Goal: Information Seeking & Learning: Learn about a topic

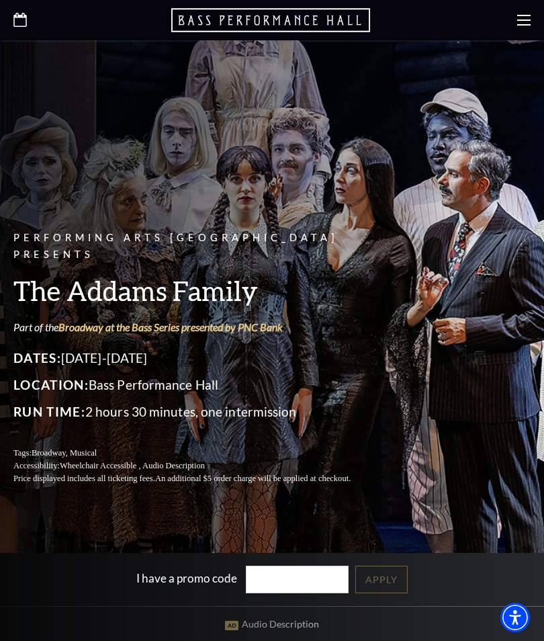
click at [46, 308] on h3 "The Addams Family" at bounding box center [198, 290] width 370 height 34
click at [47, 308] on h3 "The Addams Family" at bounding box center [198, 290] width 370 height 34
click at [43, 308] on h3 "The Addams Family" at bounding box center [198, 290] width 370 height 34
click at [47, 308] on h3 "The Addams Family" at bounding box center [198, 290] width 370 height 34
click at [45, 308] on h3 "The Addams Family" at bounding box center [198, 290] width 370 height 34
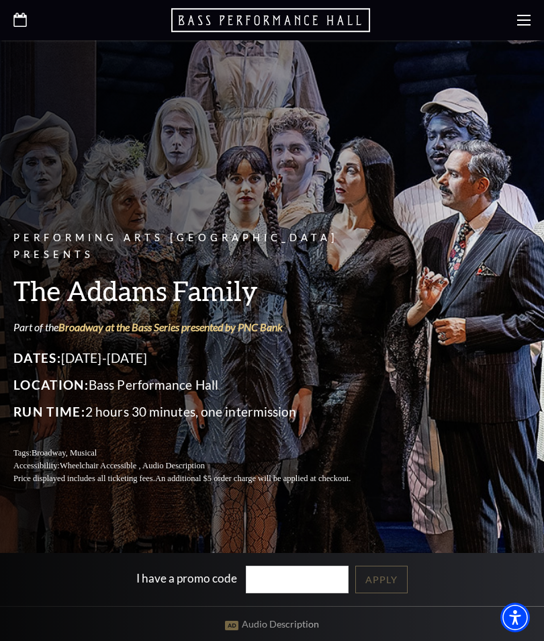
click at [42, 308] on h3 "The Addams Family" at bounding box center [198, 290] width 370 height 34
click at [39, 308] on h3 "The Addams Family" at bounding box center [198, 290] width 370 height 34
click at [1, 359] on div "Performing Arts Fort Worth Presents The Addams Family Part of the Broadway at t…" at bounding box center [272, 296] width 544 height 403
click at [29, 366] on span "Dates:" at bounding box center [37, 357] width 48 height 15
click at [24, 366] on span "Dates:" at bounding box center [37, 357] width 48 height 15
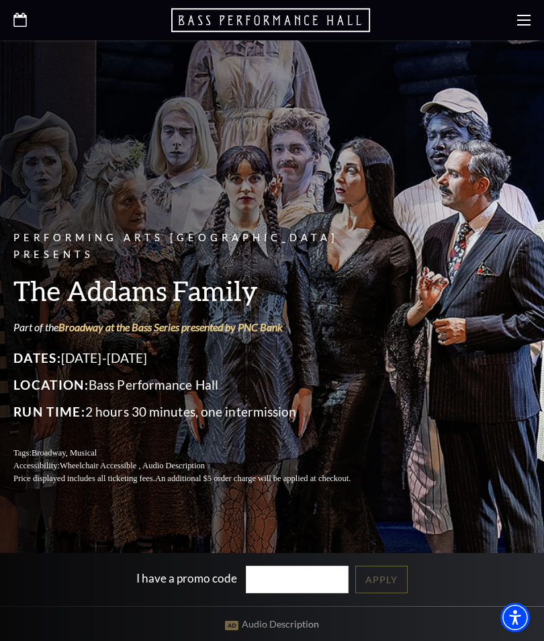
click at [36, 387] on div "Dates: [DATE]-[DATE] Location: [GEOGRAPHIC_DATA] Run Time: 2 hours 30 minutes, …" at bounding box center [198, 384] width 370 height 75
click at [33, 366] on span "Dates:" at bounding box center [37, 357] width 48 height 15
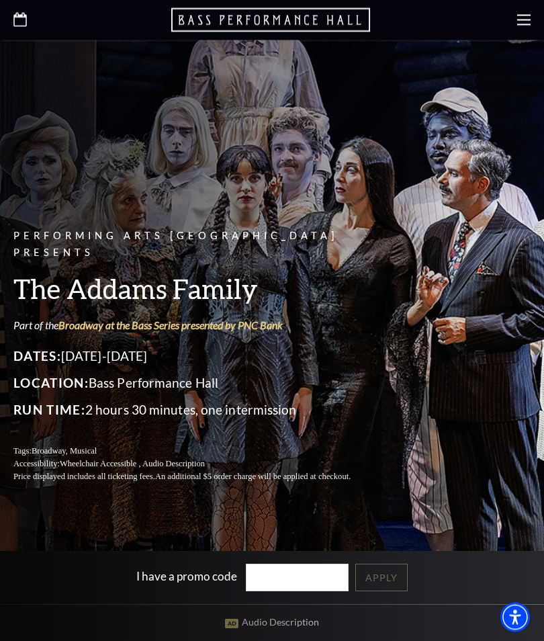
scroll to position [1, 0]
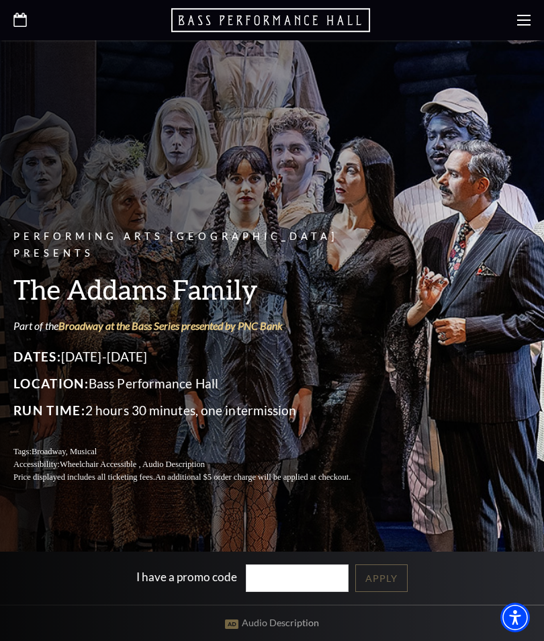
click at [26, 364] on span "Dates:" at bounding box center [37, 356] width 48 height 15
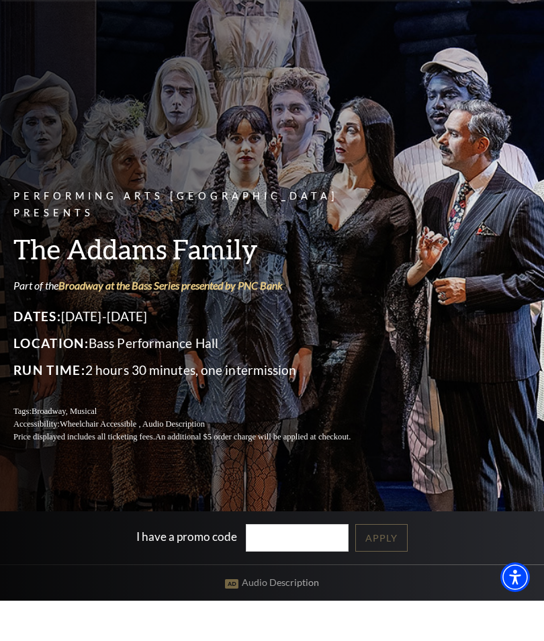
scroll to position [42, 0]
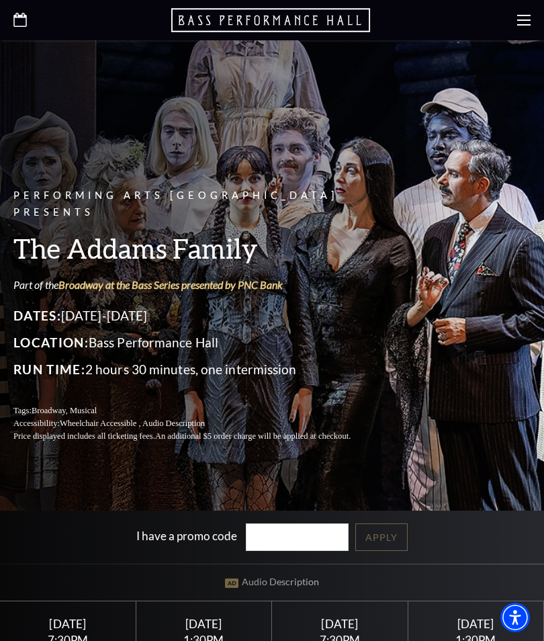
click at [88, 528] on div "Performing Arts Fort Worth Presents The Addams Family Part of the Broadway at t…" at bounding box center [272, 442] width 544 height 889
click at [54, 353] on p "Location: [GEOGRAPHIC_DATA]" at bounding box center [198, 343] width 370 height 22
click at [38, 350] on span "Location:" at bounding box center [50, 342] width 75 height 15
click at [48, 353] on p "Location: [GEOGRAPHIC_DATA]" at bounding box center [198, 343] width 370 height 22
click at [45, 350] on span "Location:" at bounding box center [50, 342] width 75 height 15
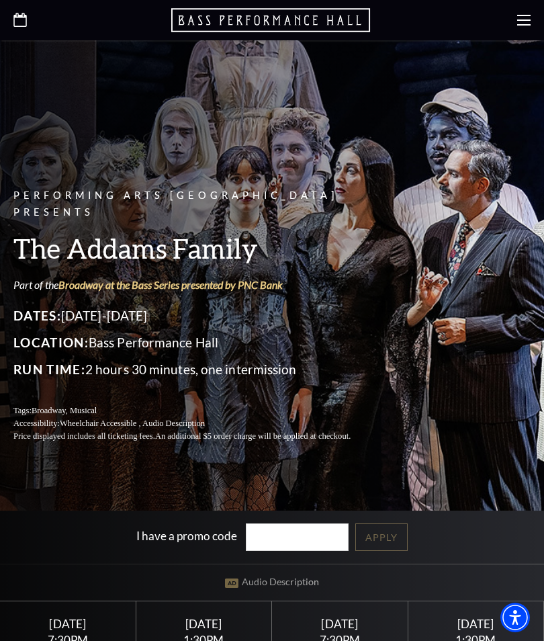
click at [35, 350] on span "Location:" at bounding box center [50, 342] width 75 height 15
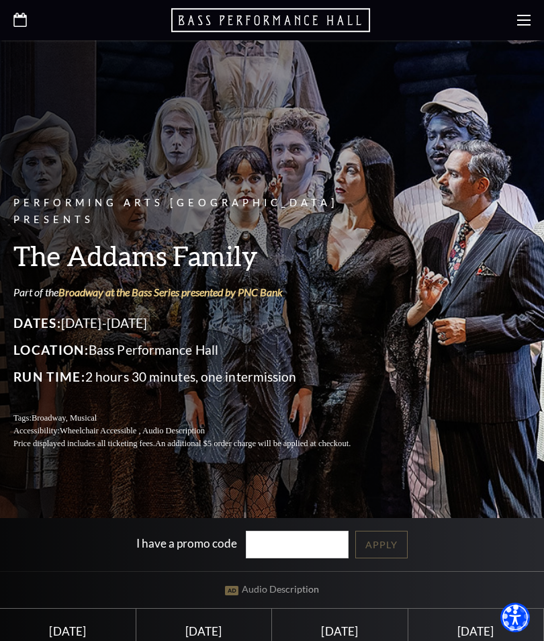
scroll to position [33, 0]
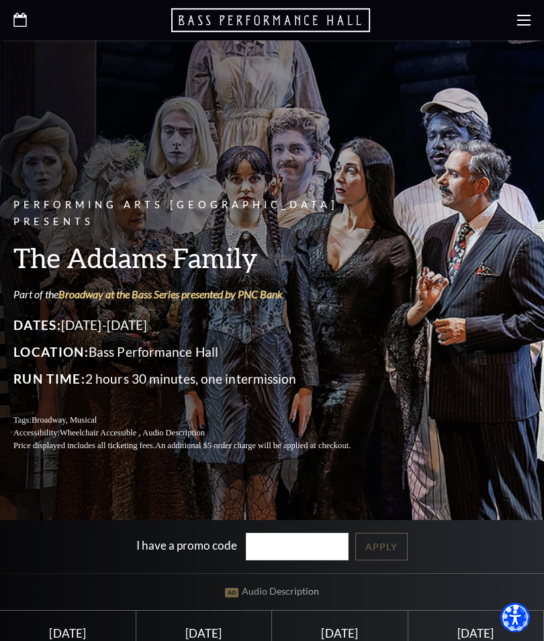
click at [32, 285] on body "*{ pointer-events: fill; } *{ pointer-events: fill; }" at bounding box center [272, 287] width 544 height 641
click at [30, 287] on body "*{ pointer-events: fill; } *{ pointer-events: fill; }" at bounding box center [272, 287] width 544 height 641
click at [42, 292] on body "*{ pointer-events: fill; } *{ pointer-events: fill; }" at bounding box center [272, 287] width 544 height 641
click at [30, 289] on body "*{ pointer-events: fill; } *{ pointer-events: fill; }" at bounding box center [272, 287] width 544 height 641
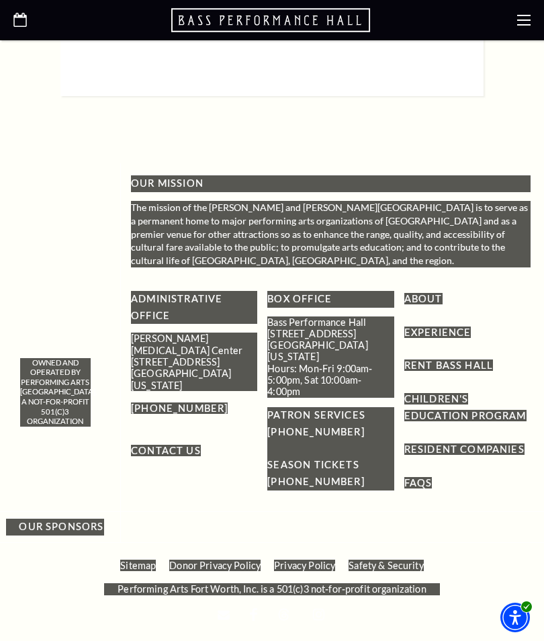
scroll to position [2323, 0]
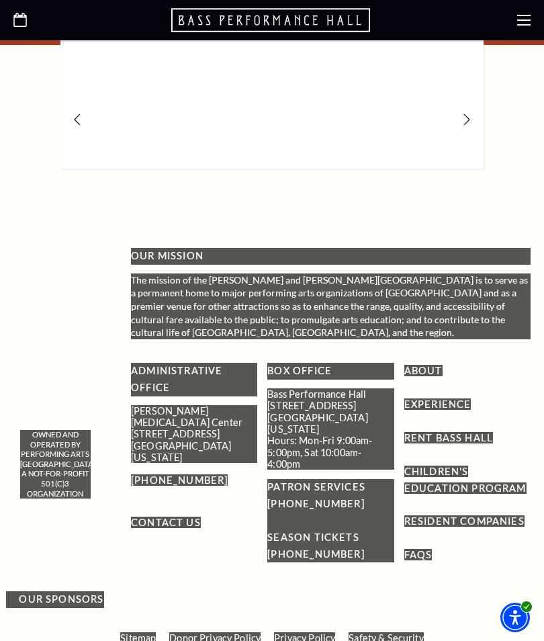
click at [280, 339] on p "The mission of the [PERSON_NAME] and [PERSON_NAME][GEOGRAPHIC_DATA] is to serve…" at bounding box center [331, 306] width 400 height 66
click at [277, 337] on p "The mission of the [PERSON_NAME] and [PERSON_NAME][GEOGRAPHIC_DATA] is to serve…" at bounding box center [331, 306] width 400 height 66
click at [278, 325] on p "The mission of the [PERSON_NAME] and [PERSON_NAME][GEOGRAPHIC_DATA] is to serve…" at bounding box center [331, 306] width 400 height 66
click at [266, 318] on div "OUR MISSION The mission of the [PERSON_NAME] and [PERSON_NAME][GEOGRAPHIC_DATA]…" at bounding box center [331, 293] width 400 height 91
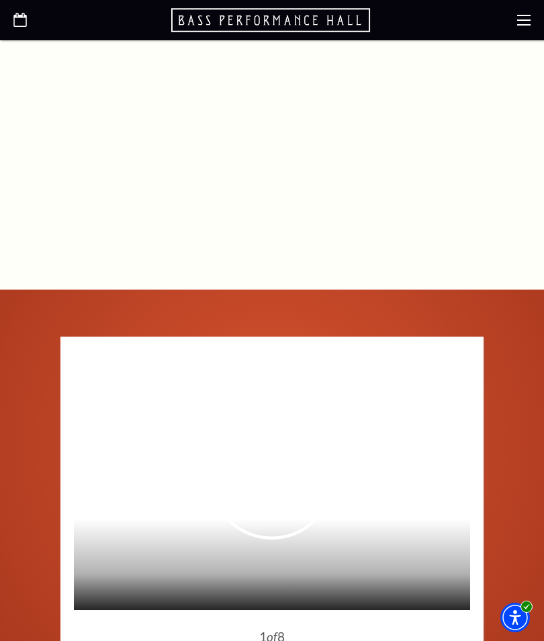
scroll to position [1717, 0]
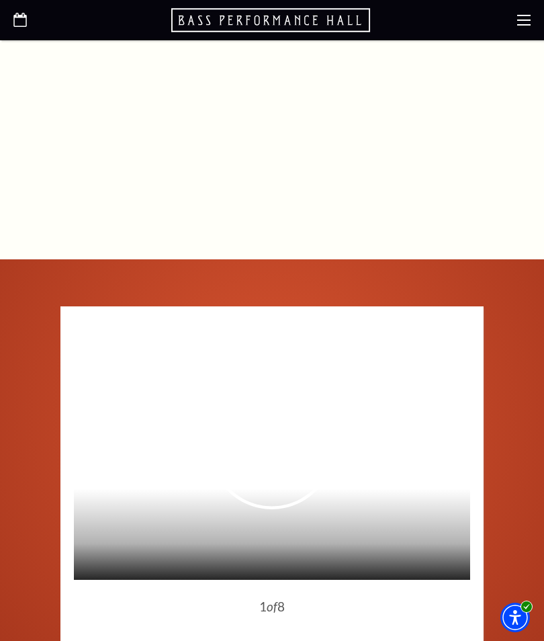
click at [411, 261] on div "Connect with us on Tickets & Events / The Addams Family Overview [DATE]-[DATE] …" at bounding box center [272, 27] width 544 height 1496
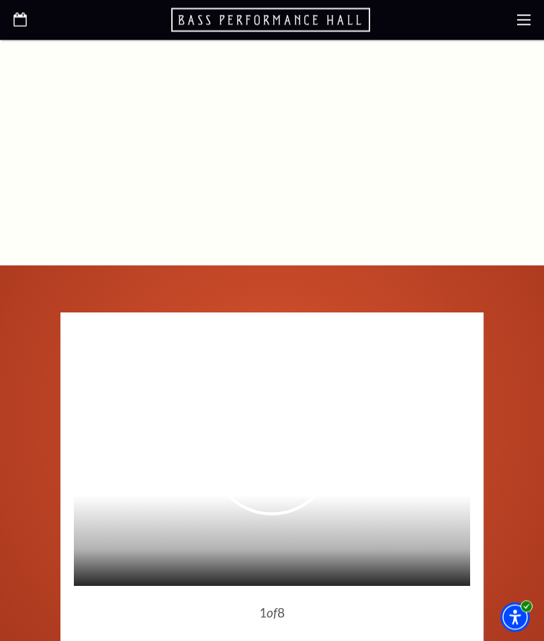
click at [413, 280] on div "Connect with us on Tickets & Events / The Addams Family Overview [DATE]-[DATE] …" at bounding box center [272, 34] width 544 height 1496
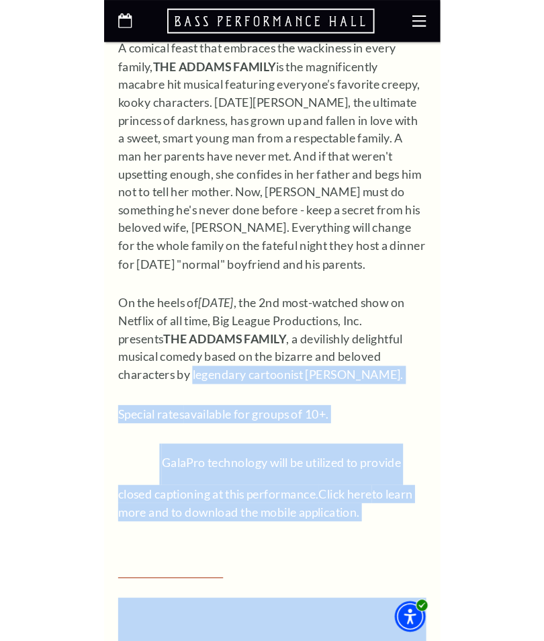
scroll to position [1150, 0]
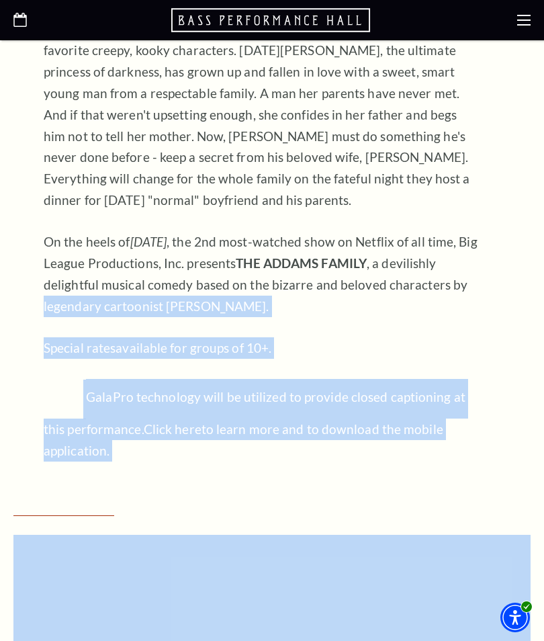
click at [67, 50] on div "[DATE]-[DATE] A comical feast that embraces the wackiness in every family, THE …" at bounding box center [262, 216] width 437 height 491
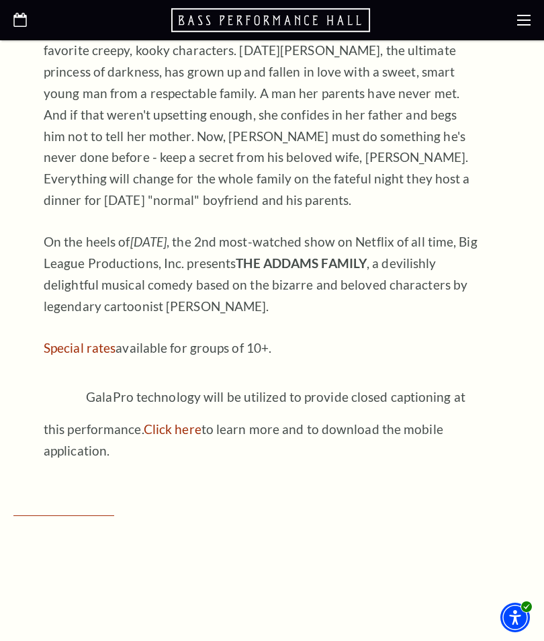
click at [65, 68] on p "A comical feast that embraces the wackiness in every family, THE ADDAMS FAMILY …" at bounding box center [262, 104] width 437 height 215
click at [65, 212] on p "A comical feast that embraces the wackiness in every family, THE ADDAMS FAMILY …" at bounding box center [262, 104] width 437 height 215
click at [44, 76] on p "A comical feast that embraces the wackiness in every family, THE ADDAMS FAMILY …" at bounding box center [262, 104] width 437 height 215
click at [60, 212] on p "A comical feast that embraces the wackiness in every family, THE ADDAMS FAMILY …" at bounding box center [262, 104] width 437 height 215
click at [65, 36] on strong "THE ADDAMS FAMILY" at bounding box center [257, 17] width 426 height 37
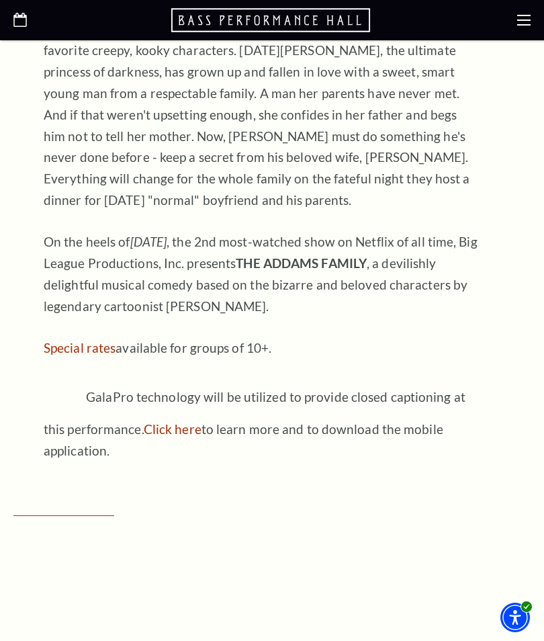
click at [56, 36] on strong "THE ADDAMS FAMILY" at bounding box center [257, 17] width 426 height 37
click at [66, 36] on strong "THE ADDAMS FAMILY" at bounding box center [257, 17] width 426 height 37
click at [56, 73] on p "A comical feast that embraces the wackiness in every family, THE ADDAMS FAMILY …" at bounding box center [262, 104] width 437 height 215
click at [58, 36] on strong "THE ADDAMS FAMILY" at bounding box center [257, 17] width 426 height 37
click at [60, 74] on p "A comical feast that embraces the wackiness in every family, THE ADDAMS FAMILY …" at bounding box center [262, 104] width 437 height 215
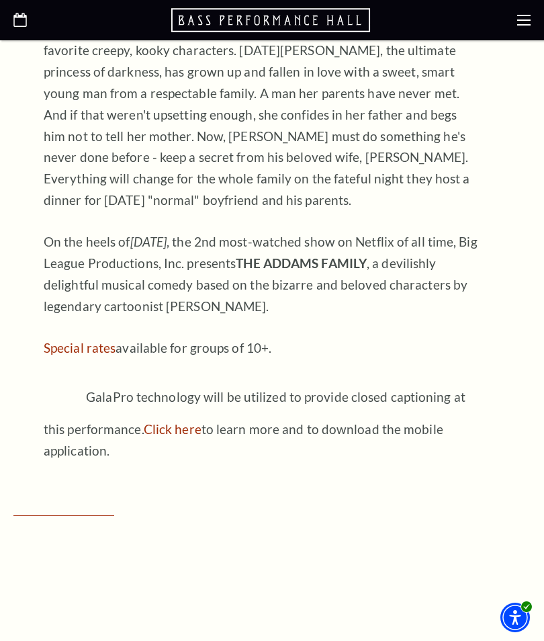
click at [60, 74] on p "A comical feast that embraces the wackiness in every family, THE ADDAMS FAMILY …" at bounding box center [262, 104] width 437 height 215
click at [1, 471] on div "Connect with us on Tickets & Events / The Addams Family Overview [DATE]-[DATE] …" at bounding box center [272, 594] width 544 height 1496
click at [1, 470] on div "Connect with us on Tickets & Events / The Addams Family Overview [DATE]-[DATE] …" at bounding box center [272, 594] width 544 height 1496
click at [67, 36] on strong "THE ADDAMS FAMILY" at bounding box center [257, 17] width 426 height 37
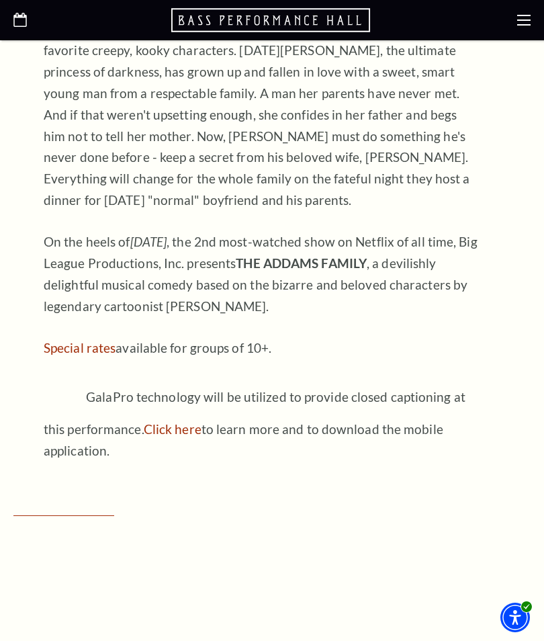
click at [68, 36] on strong "THE ADDAMS FAMILY" at bounding box center [257, 17] width 426 height 37
click at [67, 36] on strong "THE ADDAMS FAMILY" at bounding box center [257, 17] width 426 height 37
click at [64, 36] on strong "THE ADDAMS FAMILY" at bounding box center [257, 17] width 426 height 37
click at [421, 212] on p "A comical feast that embraces the wackiness in every family, THE ADDAMS FAMILY …" at bounding box center [262, 104] width 437 height 215
click at [423, 212] on p "A comical feast that embraces the wackiness in every family, THE ADDAMS FAMILY …" at bounding box center [262, 104] width 437 height 215
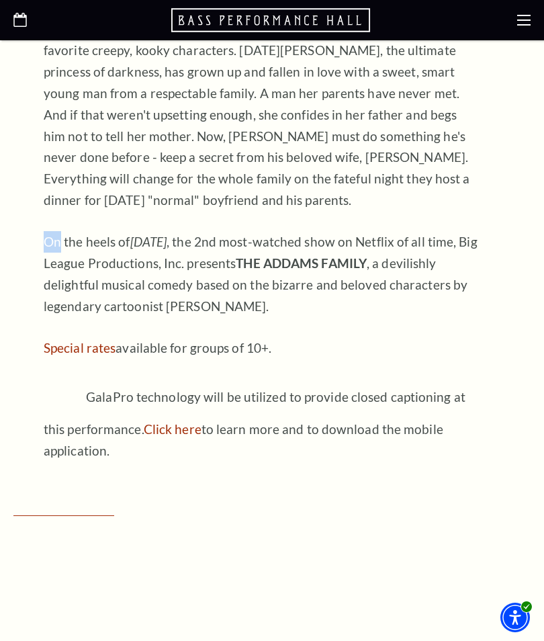
copy p "On"
click at [48, 144] on p "A comical feast that embraces the wackiness in every family, THE ADDAMS FAMILY …" at bounding box center [262, 104] width 437 height 215
click at [59, 147] on p "A comical feast that embraces the wackiness in every family, THE ADDAMS FAMILY …" at bounding box center [262, 104] width 437 height 215
click at [52, 133] on p "A comical feast that embraces the wackiness in every family, THE ADDAMS FAMILY …" at bounding box center [262, 104] width 437 height 215
click at [52, 126] on p "A comical feast that embraces the wackiness in every family, THE ADDAMS FAMILY …" at bounding box center [262, 104] width 437 height 215
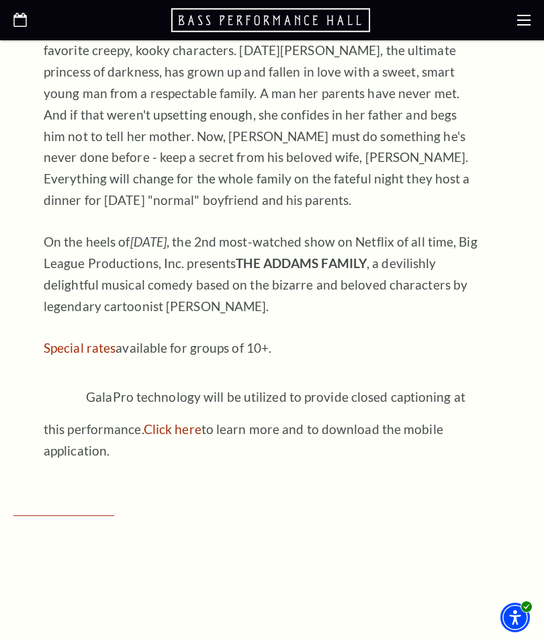
click at [47, 136] on p "A comical feast that embraces the wackiness in every family, THE ADDAMS FAMILY …" at bounding box center [262, 104] width 437 height 215
click at [60, 147] on p "A comical feast that embraces the wackiness in every family, THE ADDAMS FAMILY …" at bounding box center [262, 104] width 437 height 215
click at [42, 86] on div "Overview [DATE]-[DATE] A comical feast that embraces the wackiness in every fam…" at bounding box center [272, 185] width 484 height 556
click at [60, 70] on p "A comical feast that embraces the wackiness in every family, THE ADDAMS FAMILY …" at bounding box center [262, 104] width 437 height 215
click at [64, 95] on p "A comical feast that embraces the wackiness in every family, THE ADDAMS FAMILY …" at bounding box center [262, 104] width 437 height 215
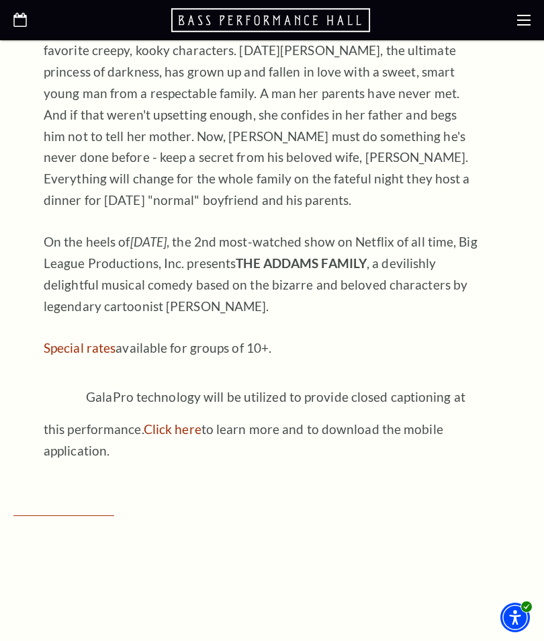
click at [58, 96] on p "A comical feast that embraces the wackiness in every family, THE ADDAMS FAMILY …" at bounding box center [262, 104] width 437 height 215
click at [53, 97] on p "A comical feast that embraces the wackiness in every family, THE ADDAMS FAMILY …" at bounding box center [262, 104] width 437 height 215
click at [60, 36] on strong "THE ADDAMS FAMILY" at bounding box center [257, 17] width 426 height 37
click at [51, 36] on strong "THE ADDAMS FAMILY" at bounding box center [257, 17] width 426 height 37
click at [48, 36] on strong "THE ADDAMS FAMILY" at bounding box center [257, 17] width 426 height 37
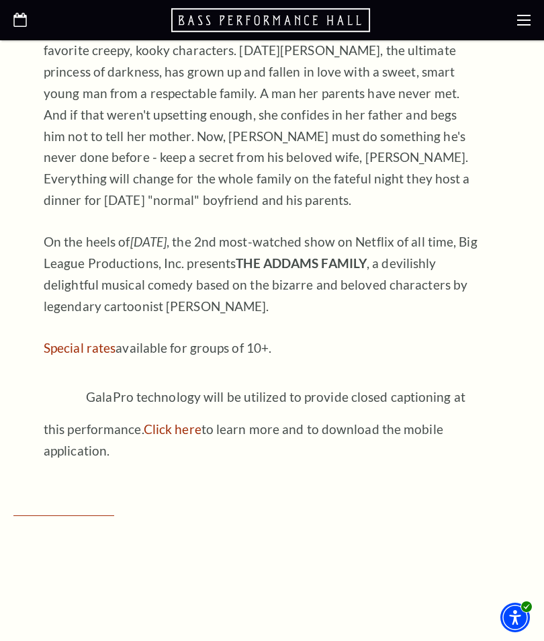
click at [53, 98] on p "A comical feast that embraces the wackiness in every family, THE ADDAMS FAMILY …" at bounding box center [262, 104] width 437 height 215
click at [58, 108] on p "A comical feast that embraces the wackiness in every family, THE ADDAMS FAMILY …" at bounding box center [262, 104] width 437 height 215
click at [58, 99] on p "A comical feast that embraces the wackiness in every family, THE ADDAMS FAMILY …" at bounding box center [262, 104] width 437 height 215
click at [54, 99] on p "A comical feast that embraces the wackiness in every family, THE ADDAMS FAMILY …" at bounding box center [262, 104] width 437 height 215
click at [59, 100] on p "A comical feast that embraces the wackiness in every family, THE ADDAMS FAMILY …" at bounding box center [262, 104] width 437 height 215
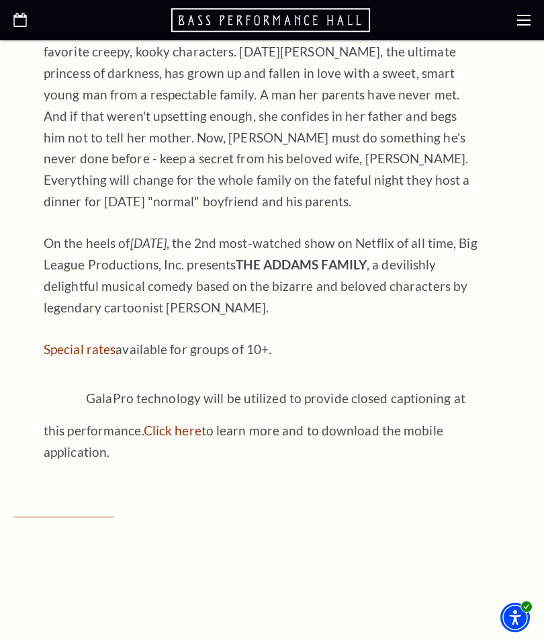
click at [55, 95] on p "A comical feast that embraces the wackiness in every family, THE ADDAMS FAMILY …" at bounding box center [262, 105] width 437 height 215
click at [50, 95] on p "A comical feast that embraces the wackiness in every family, THE ADDAMS FAMILY …" at bounding box center [262, 105] width 437 height 215
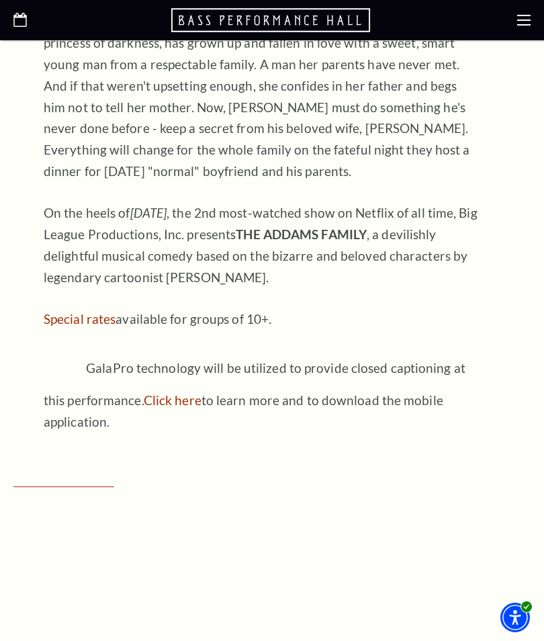
scroll to position [1191, 0]
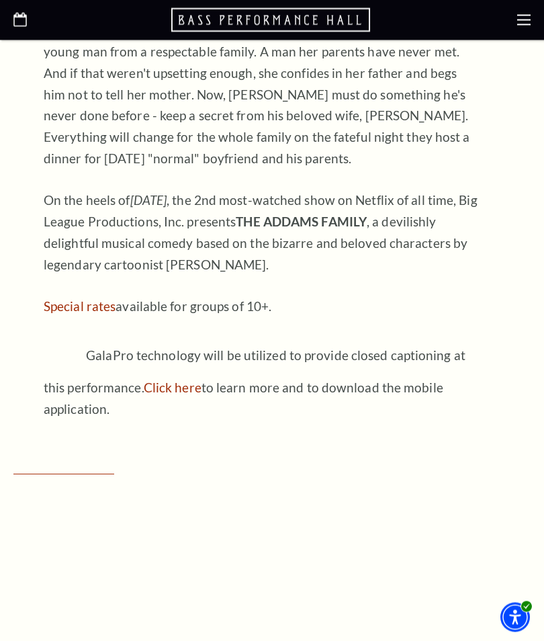
click at [63, 103] on p "A comical feast that embraces the wackiness in every family, THE ADDAMS FAMILY …" at bounding box center [262, 63] width 437 height 215
click at [58, 101] on p "A comical feast that embraces the wackiness in every family, THE ADDAMS FAMILY …" at bounding box center [262, 63] width 437 height 215
click at [63, 109] on p "A comical feast that embraces the wackiness in every family, THE ADDAMS FAMILY …" at bounding box center [262, 63] width 437 height 215
click at [444, 82] on p "A comical feast that embraces the wackiness in every family, THE ADDAMS FAMILY …" at bounding box center [262, 63] width 437 height 215
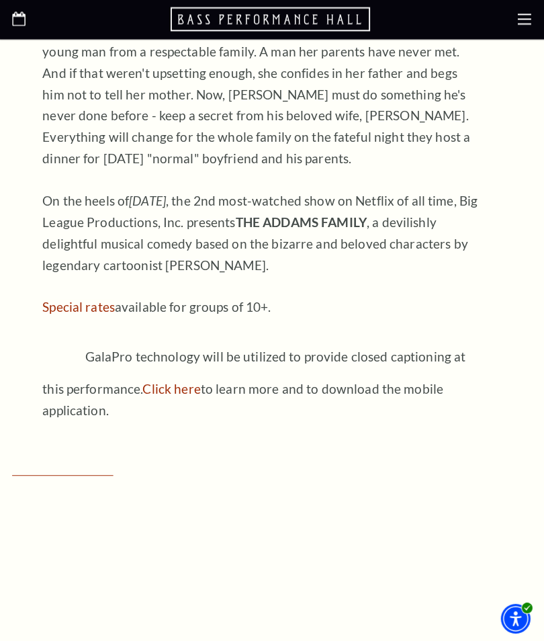
click at [409, 329] on div "[DATE]-[DATE] A comical feast that embraces the wackiness in every family, THE …" at bounding box center [262, 175] width 437 height 491
click at [42, 110] on div "Overview [DATE]-[DATE] A comical feast that embraces the wackiness in every fam…" at bounding box center [272, 144] width 484 height 556
click at [57, 128] on p "A comical feast that embraces the wackiness in every family, THE ADDAMS FAMILY …" at bounding box center [262, 63] width 437 height 215
click at [60, 125] on p "A comical feast that embraces the wackiness in every family, THE ADDAMS FAMILY …" at bounding box center [262, 63] width 437 height 215
click at [45, 96] on p "A comical feast that embraces the wackiness in every family, THE ADDAMS FAMILY …" at bounding box center [262, 63] width 437 height 215
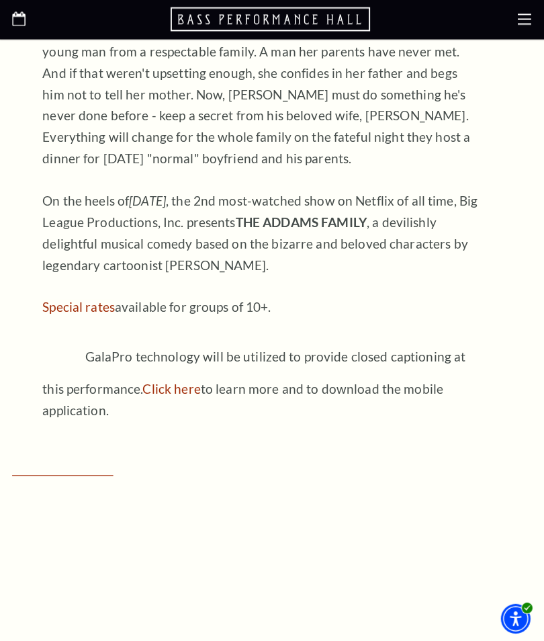
click at [44, 114] on p "A comical feast that embraces the wackiness in every family, THE ADDAMS FAMILY …" at bounding box center [262, 63] width 437 height 215
click at [47, 110] on p "A comical feast that embraces the wackiness in every family, THE ADDAMS FAMILY …" at bounding box center [262, 63] width 437 height 215
click at [98, 171] on p "A comical feast that embraces the wackiness in every family, THE ADDAMS FAMILY …" at bounding box center [262, 63] width 437 height 215
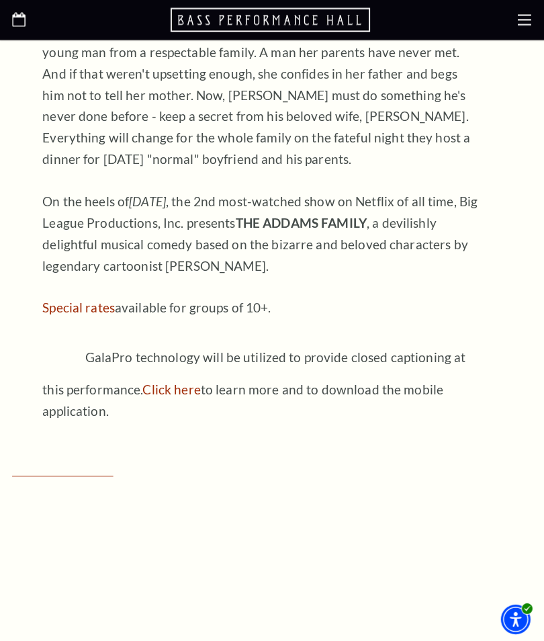
scroll to position [1191, 0]
click at [65, 171] on p "A comical feast that embraces the wackiness in every family, THE ADDAMS FAMILY …" at bounding box center [262, 63] width 437 height 215
click at [61, 171] on p "A comical feast that embraces the wackiness in every family, THE ADDAMS FAMILY …" at bounding box center [262, 63] width 437 height 215
click at [62, 171] on p "A comical feast that embraces the wackiness in every family, THE ADDAMS FAMILY …" at bounding box center [262, 63] width 437 height 215
click at [64, 171] on p "A comical feast that embraces the wackiness in every family, THE ADDAMS FAMILY …" at bounding box center [262, 63] width 437 height 215
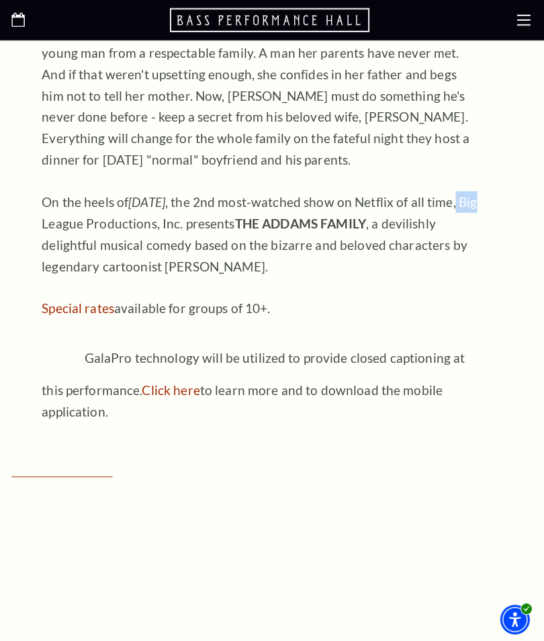
click at [424, 171] on p "A comical feast that embraces the wackiness in every family, THE ADDAMS FAMILY …" at bounding box center [262, 63] width 437 height 215
click at [421, 171] on p "A comical feast that embraces the wackiness in every family, THE ADDAMS FAMILY …" at bounding box center [262, 63] width 437 height 215
click at [414, 222] on div "[DATE]-[DATE] A comical feast that embraces the wackiness in every family, THE …" at bounding box center [262, 176] width 437 height 491
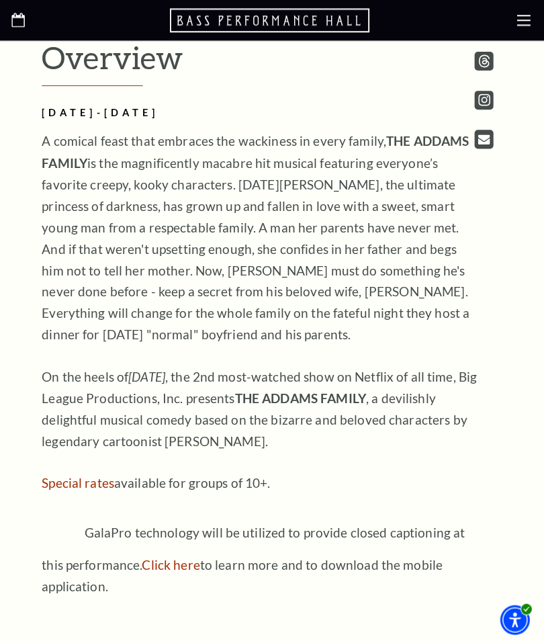
scroll to position [1017, 0]
click at [425, 345] on p "A comical feast that embraces the wackiness in every family, THE ADDAMS FAMILY …" at bounding box center [262, 237] width 437 height 215
click at [426, 345] on p "A comical feast that embraces the wackiness in every family, THE ADDAMS FAMILY …" at bounding box center [262, 237] width 437 height 215
click at [429, 345] on p "A comical feast that embraces the wackiness in every family, THE ADDAMS FAMILY …" at bounding box center [262, 237] width 437 height 215
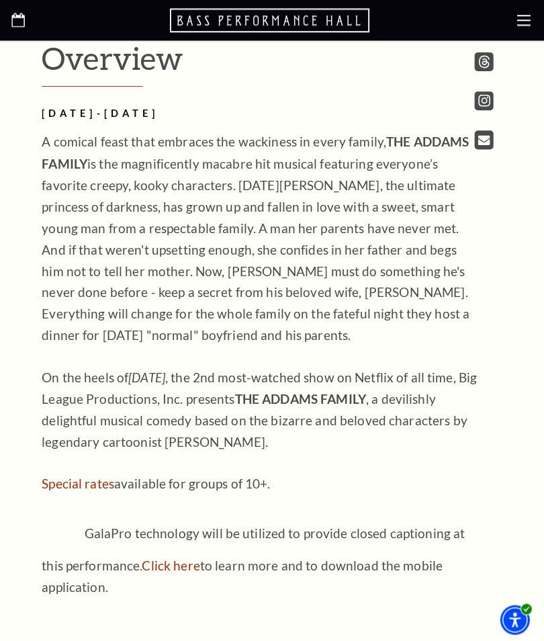
click at [436, 345] on p "A comical feast that embraces the wackiness in every family, THE ADDAMS FAMILY …" at bounding box center [262, 237] width 437 height 215
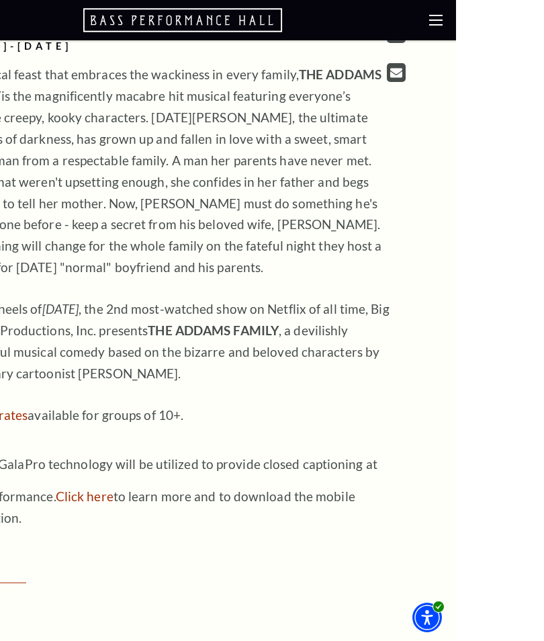
scroll to position [1092, 0]
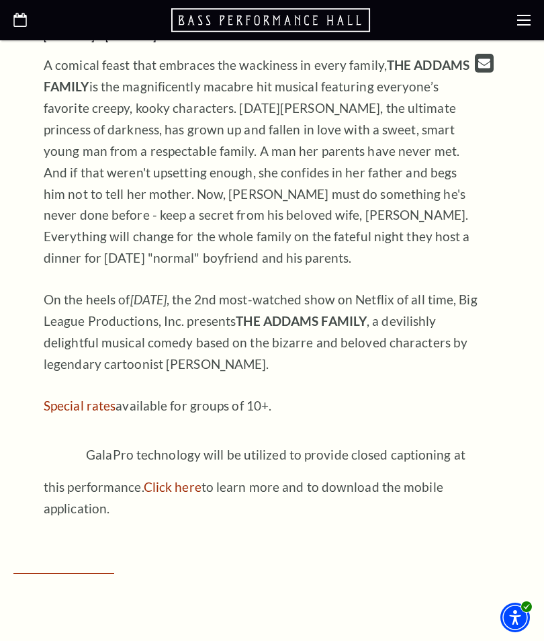
click at [89, 177] on p "A comical feast that embraces the wackiness in every family, THE ADDAMS FAMILY …" at bounding box center [262, 161] width 437 height 215
click at [85, 185] on p "A comical feast that embraces the wackiness in every family, THE ADDAMS FAMILY …" at bounding box center [262, 161] width 437 height 215
click at [81, 180] on p "A comical feast that embraces the wackiness in every family, THE ADDAMS FAMILY …" at bounding box center [262, 161] width 437 height 215
click at [73, 181] on p "A comical feast that embraces the wackiness in every family, THE ADDAMS FAMILY …" at bounding box center [262, 161] width 437 height 215
click at [66, 181] on p "A comical feast that embraces the wackiness in every family, THE ADDAMS FAMILY …" at bounding box center [262, 161] width 437 height 215
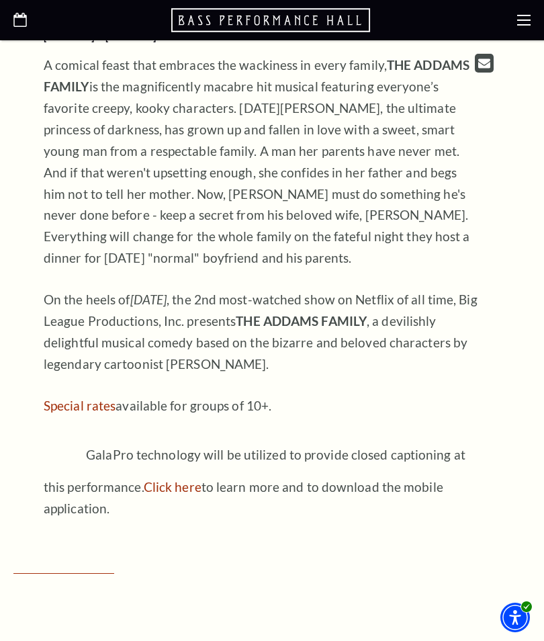
click at [72, 181] on p "A comical feast that embraces the wackiness in every family, THE ADDAMS FAMILY …" at bounding box center [262, 161] width 437 height 215
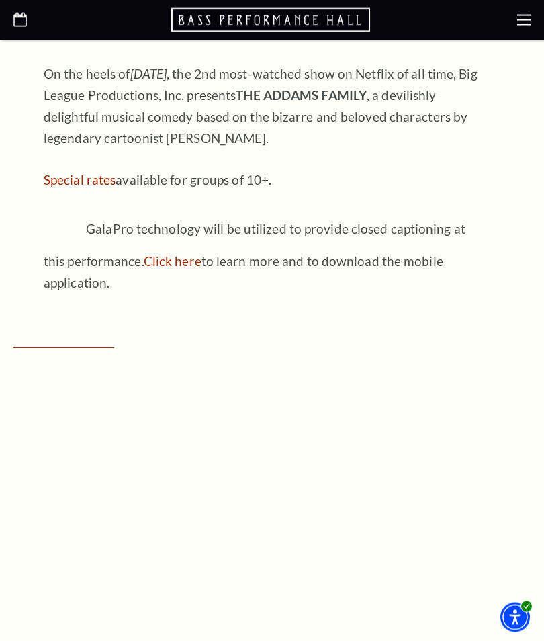
scroll to position [1319, 0]
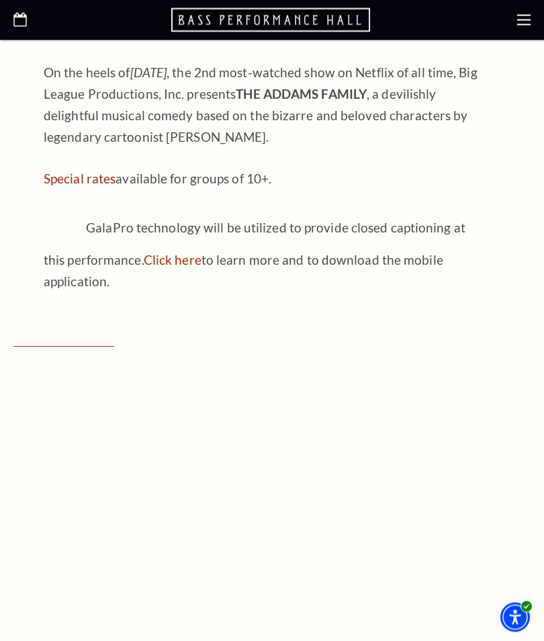
click at [69, 141] on p "On the heels of [DATE] most-watched show on Netflix of all time, Big League Pro…" at bounding box center [262, 105] width 437 height 86
click at [66, 142] on p "On the heels of [DATE] most-watched show on Netflix of all time, Big League Pro…" at bounding box center [262, 105] width 437 height 86
